Goal: Task Accomplishment & Management: Manage account settings

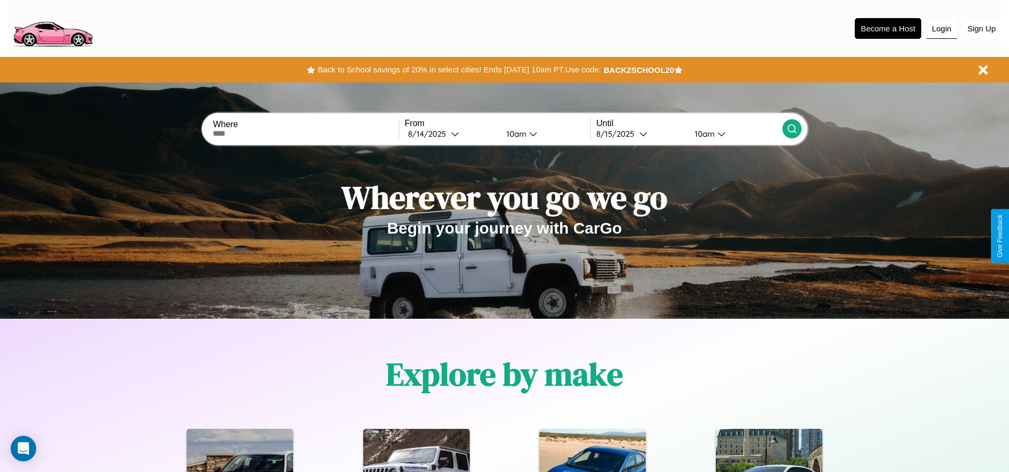
click at [942, 28] on button "Login" at bounding box center [942, 29] width 30 height 20
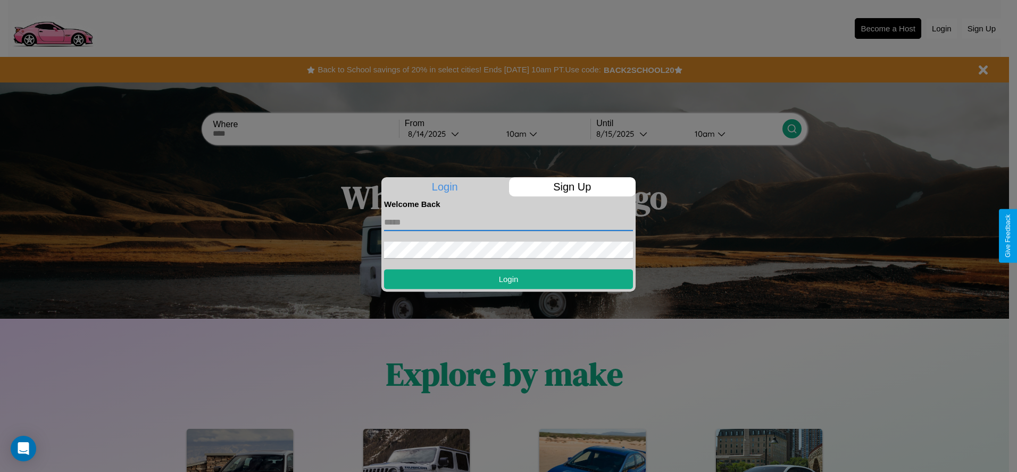
click at [509, 222] on input "text" at bounding box center [508, 222] width 249 height 17
type input "**********"
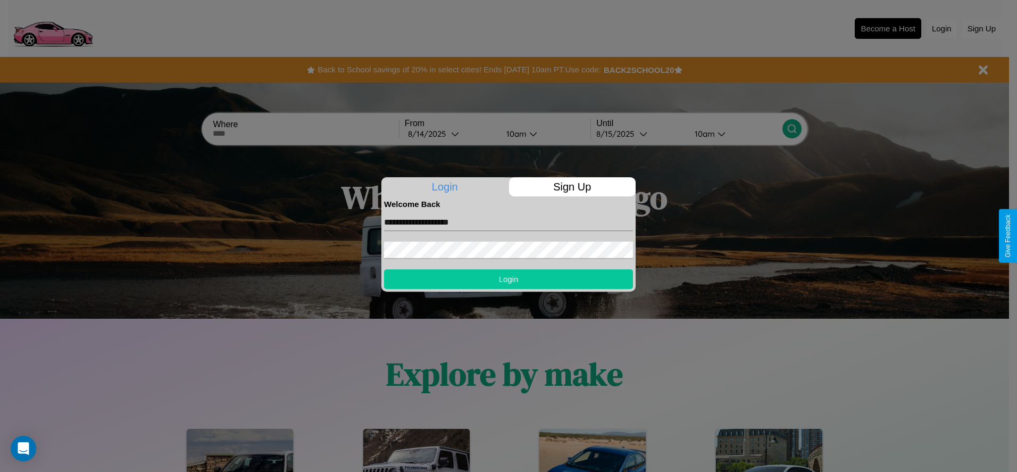
click at [509, 279] on button "Login" at bounding box center [508, 279] width 249 height 20
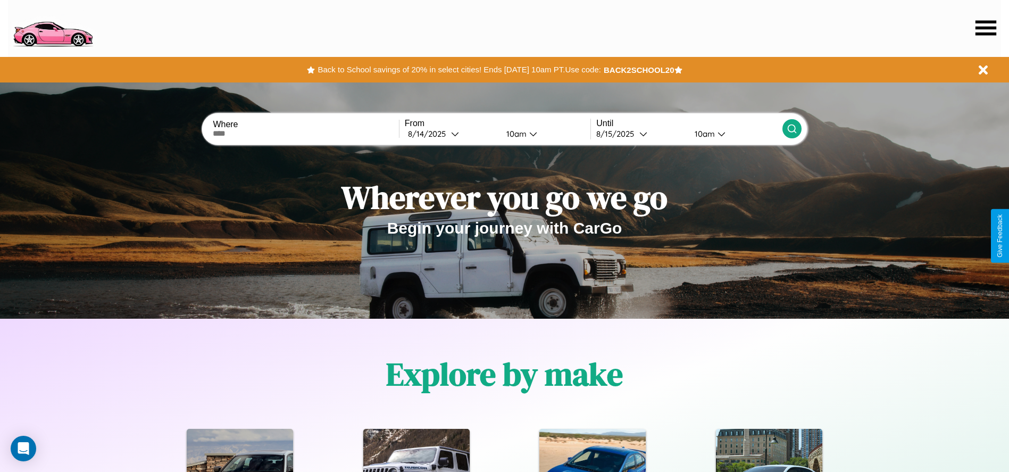
click at [986, 28] on icon at bounding box center [986, 27] width 21 height 15
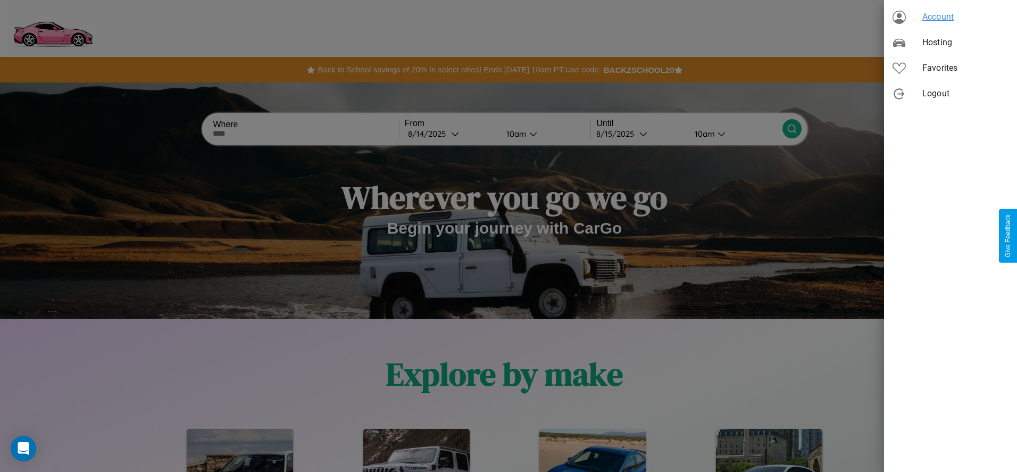
click at [951, 17] on span "Account" at bounding box center [965, 17] width 86 height 13
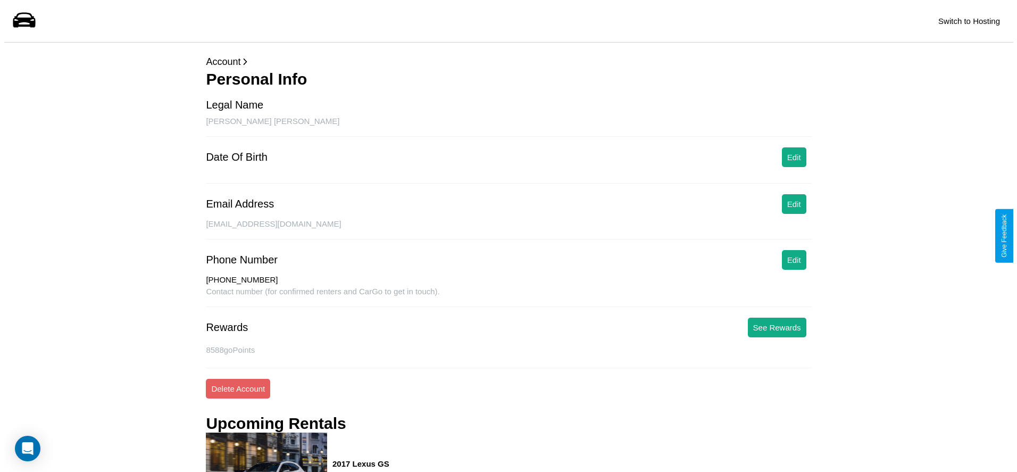
scroll to position [153, 0]
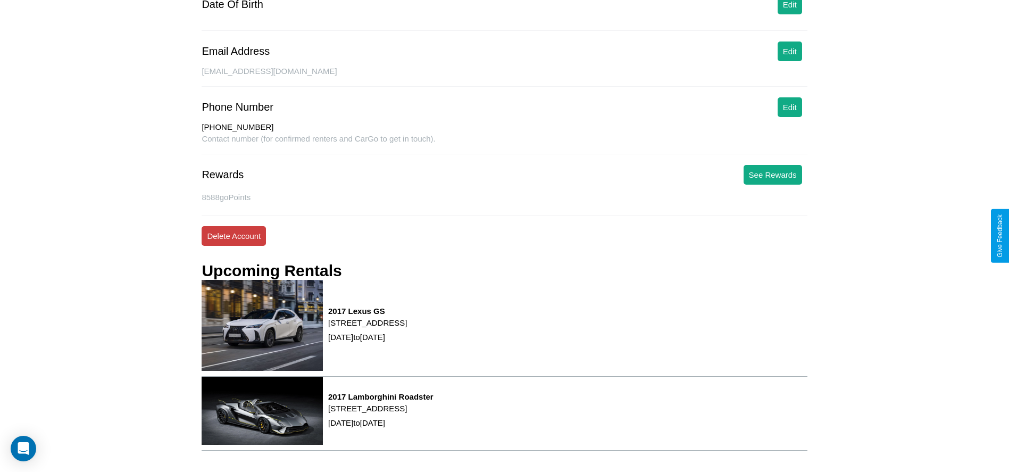
click at [234, 236] on button "Delete Account" at bounding box center [234, 236] width 64 height 20
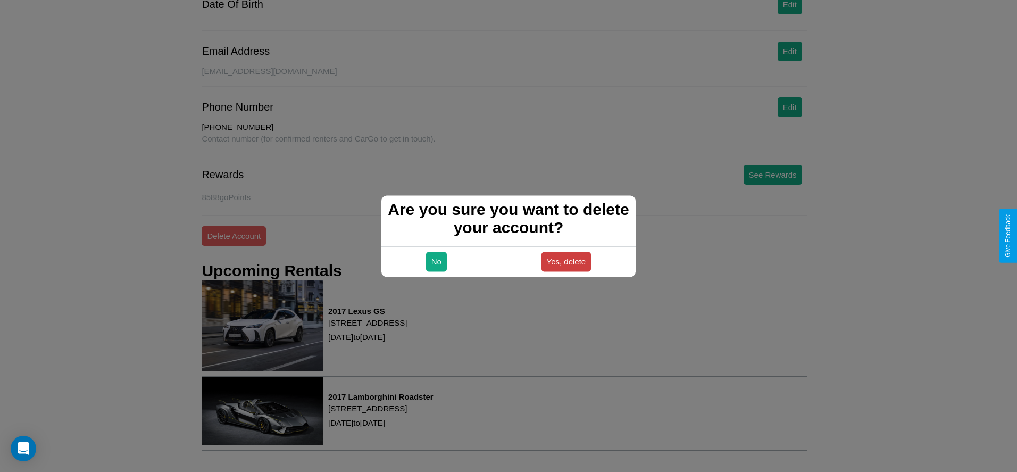
click at [566, 261] on button "Yes, delete" at bounding box center [567, 262] width 50 height 20
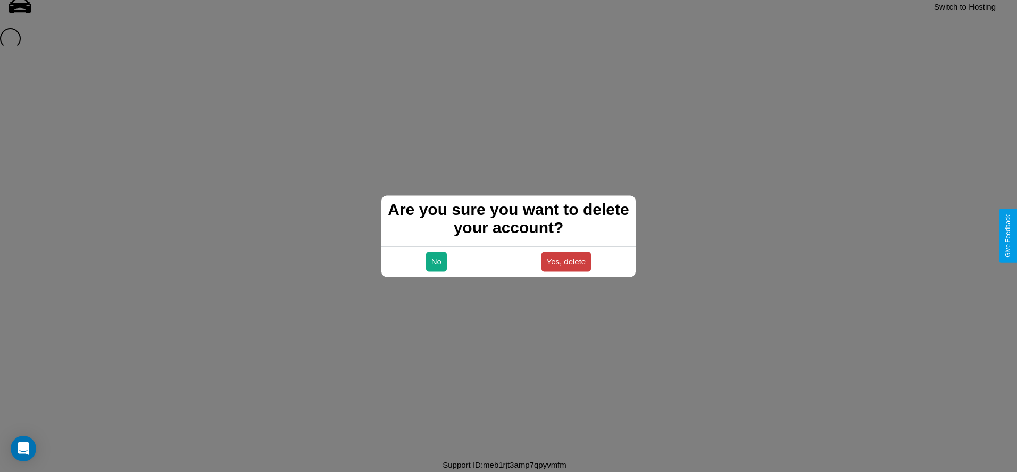
scroll to position [14, 0]
